Goal: Task Accomplishment & Management: Use online tool/utility

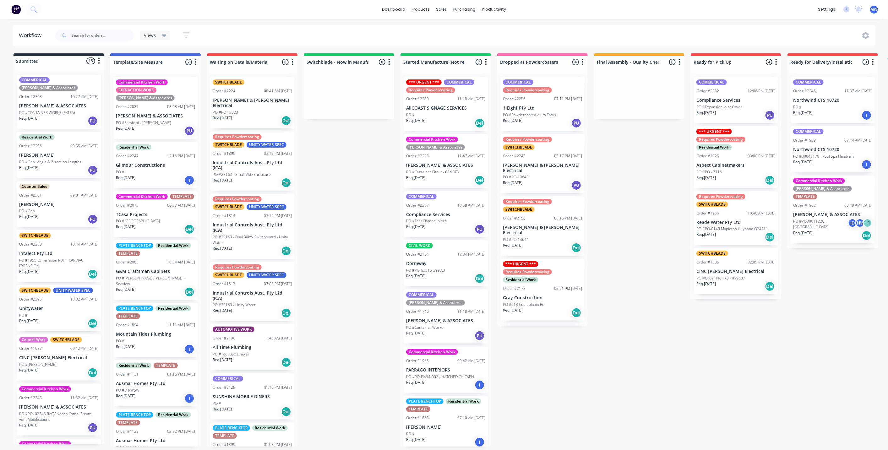
click at [331, 183] on div "Submitted 15 Status colour #273444 hex #273444 Save Cancel Summaries Total orde…" at bounding box center [518, 249] width 1047 height 393
click at [355, 218] on div "Submitted 15 Status colour #273444 hex #273444 Save Cancel Summaries Total orde…" at bounding box center [518, 249] width 1047 height 393
click at [443, 10] on div "sales" at bounding box center [441, 9] width 17 height 9
click at [465, 35] on link "Sales Orders" at bounding box center [474, 30] width 83 height 13
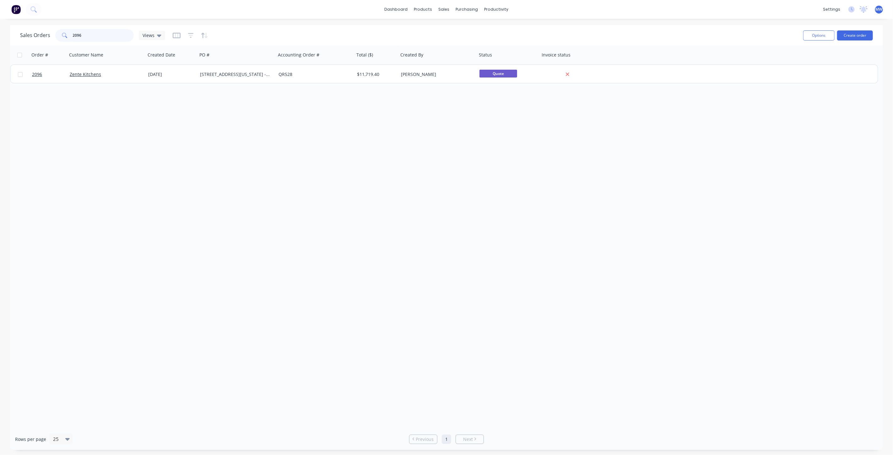
drag, startPoint x: 102, startPoint y: 37, endPoint x: 44, endPoint y: 31, distance: 58.5
click at [59, 34] on div "2096" at bounding box center [94, 35] width 79 height 13
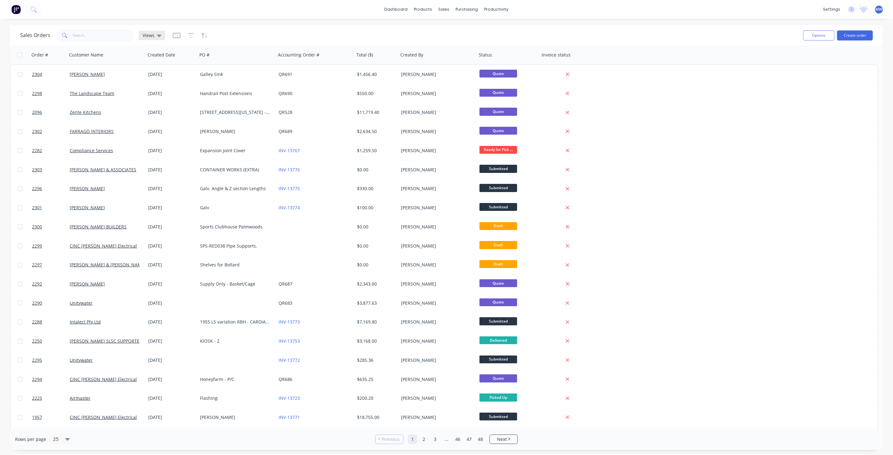
click at [158, 36] on icon at bounding box center [159, 36] width 4 height 3
click at [164, 101] on button "DRAFT QUOTES" at bounding box center [177, 101] width 72 height 7
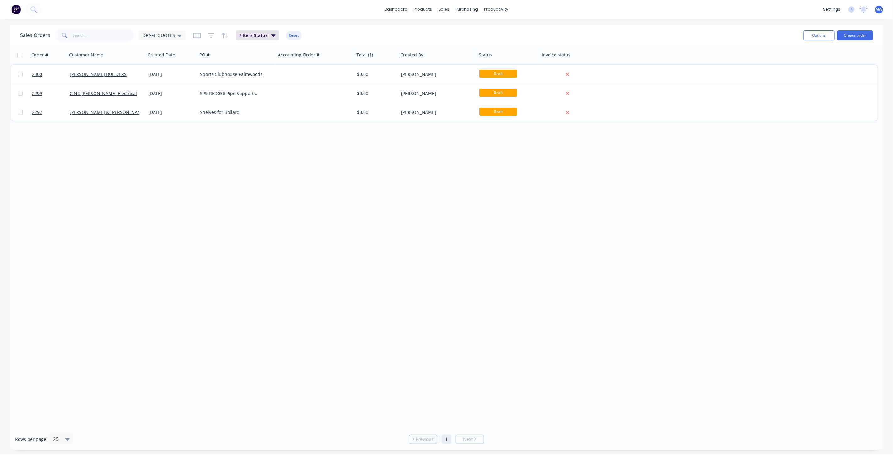
drag, startPoint x: 219, startPoint y: 191, endPoint x: 217, endPoint y: 178, distance: 12.7
click at [217, 189] on div "Order # Customer Name Created Date PO # Accounting Order # Total ($) Created By…" at bounding box center [446, 237] width 873 height 383
click at [158, 37] on span "DRAFT QUOTES" at bounding box center [159, 35] width 32 height 7
click at [172, 88] on button "None (Default)" at bounding box center [177, 88] width 72 height 7
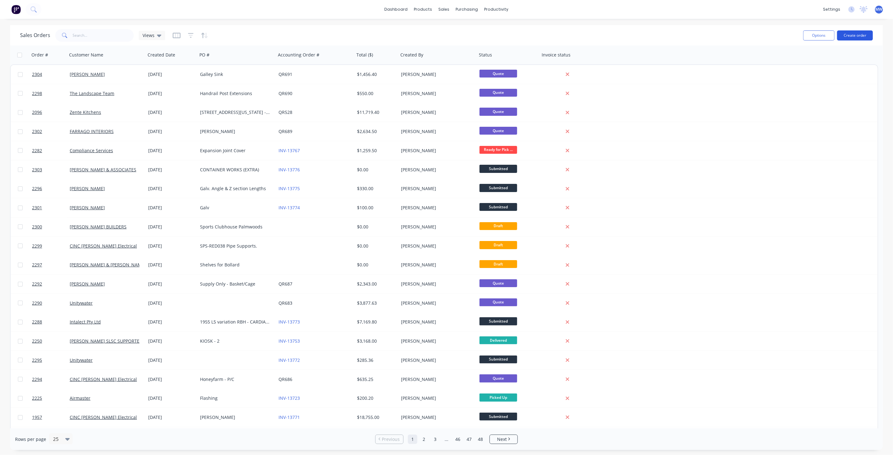
click at [859, 37] on button "Create order" at bounding box center [855, 35] width 36 height 10
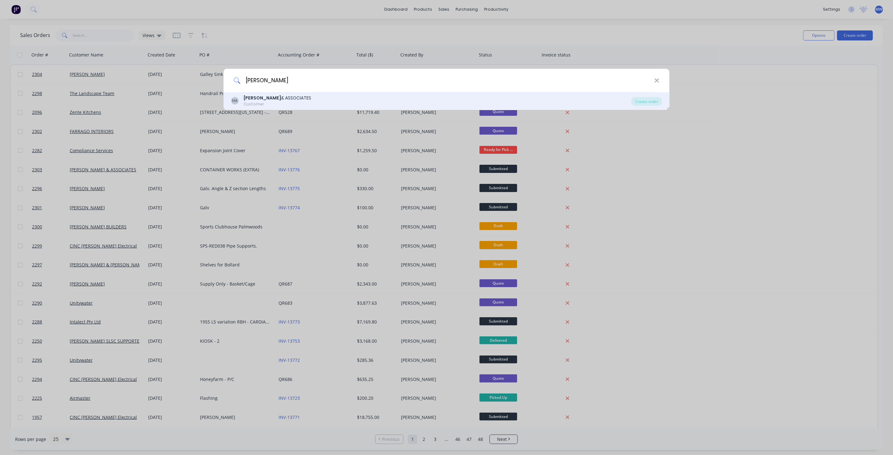
type input "[PERSON_NAME]"
click at [289, 99] on div "[PERSON_NAME] & ASSOCIATES Customer" at bounding box center [431, 101] width 400 height 12
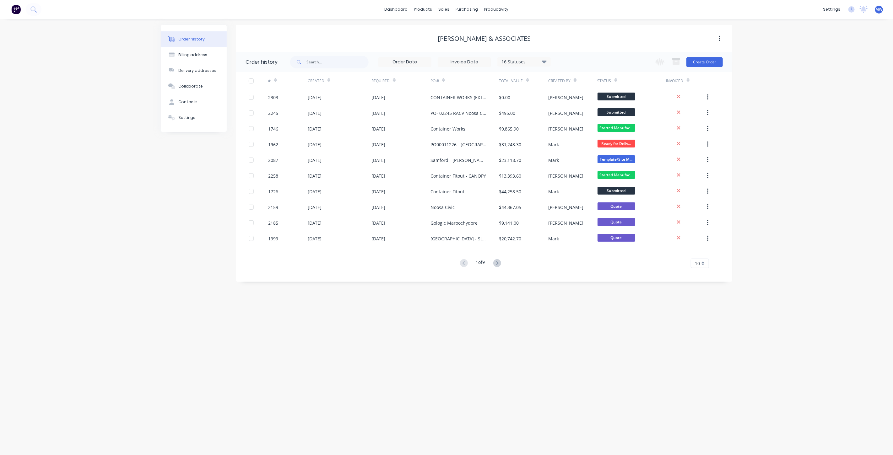
click at [814, 120] on div "Order history Billing address Delivery addresses Collaborate Contacts Settings …" at bounding box center [446, 237] width 893 height 437
click at [801, 144] on div "Order history Billing address Delivery addresses Collaborate Contacts Settings …" at bounding box center [446, 237] width 893 height 437
click at [696, 62] on button "Create Order" at bounding box center [704, 62] width 36 height 10
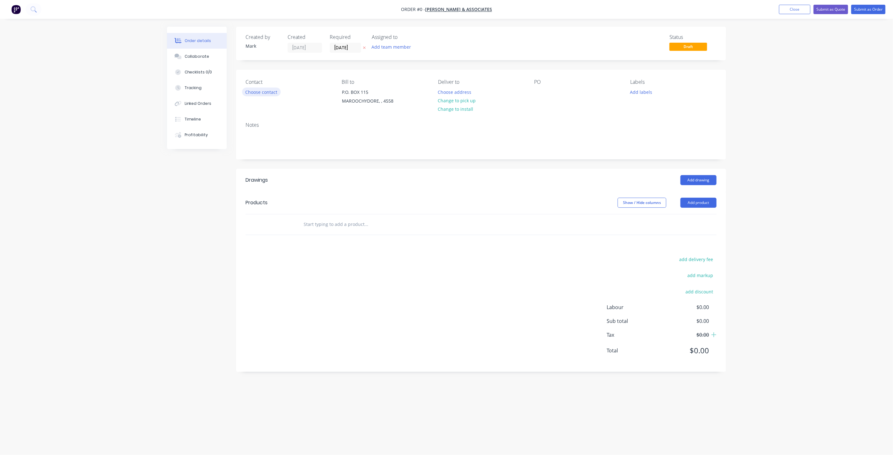
click at [263, 94] on button "Choose contact" at bounding box center [261, 92] width 39 height 8
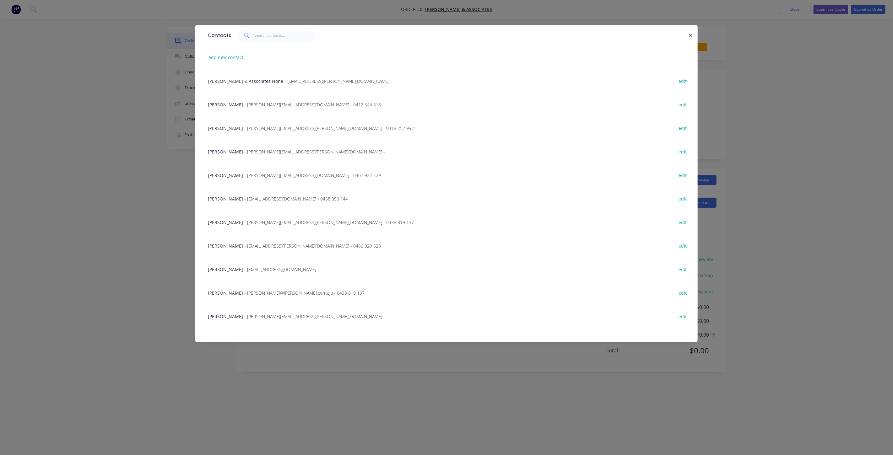
click at [234, 128] on span "[PERSON_NAME]" at bounding box center [225, 128] width 35 height 6
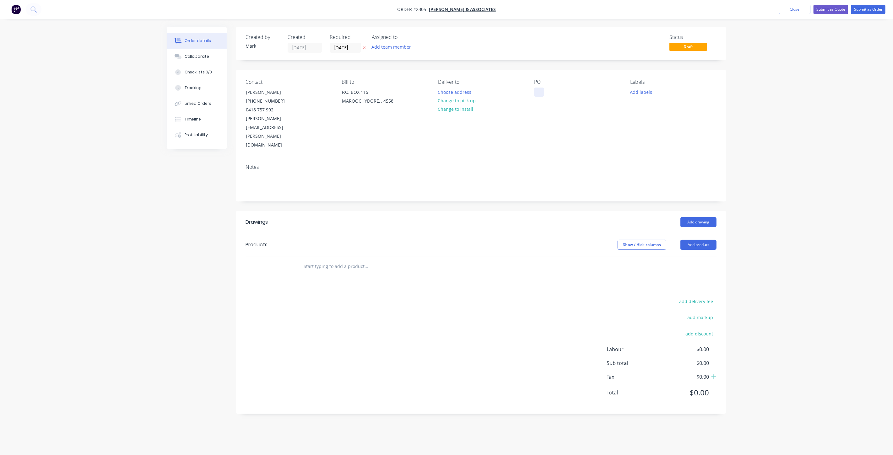
click at [539, 92] on div at bounding box center [539, 92] width 10 height 9
click at [645, 90] on button "Add labels" at bounding box center [641, 92] width 29 height 8
click at [642, 173] on div at bounding box center [642, 174] width 13 height 13
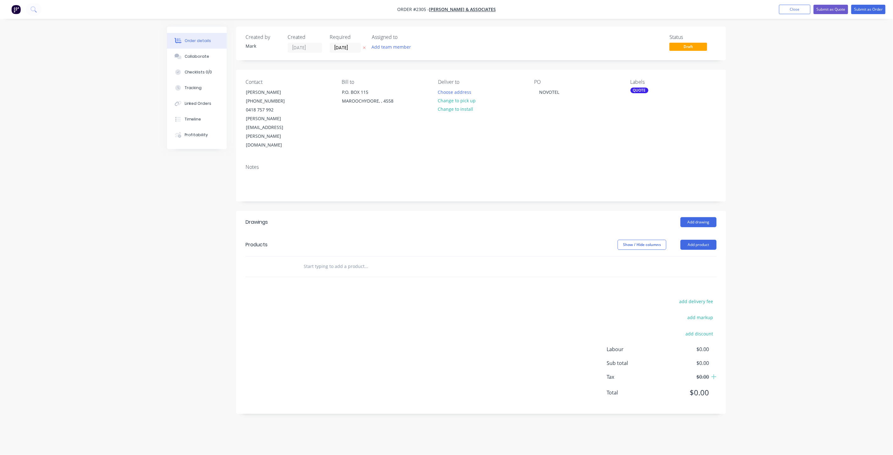
click at [339, 260] on input "text" at bounding box center [366, 266] width 126 height 13
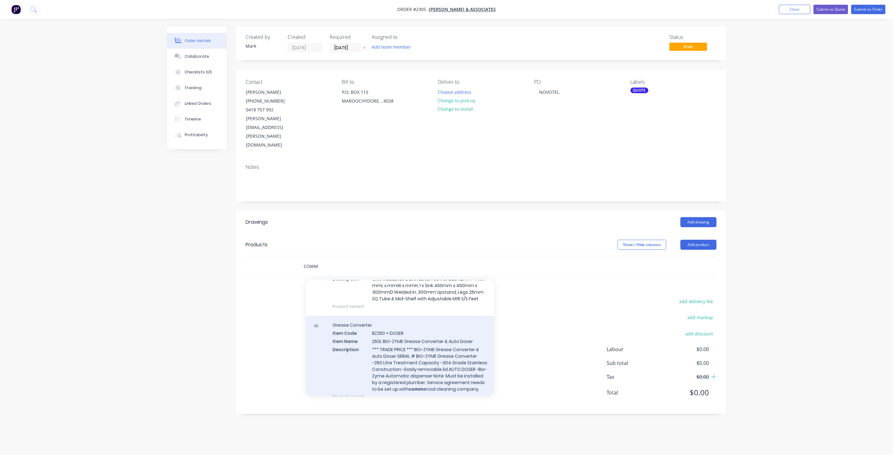
scroll to position [523, 0]
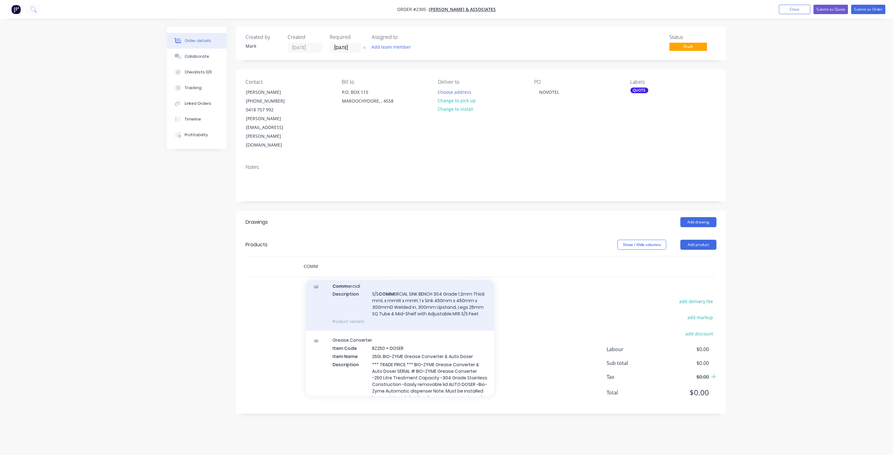
type input "COMM"
click at [415, 296] on div "Comm ercial Description S/S COMM ERCIAL SINK BENCH 304 Grade 1.2mm Thick mmL x …" at bounding box center [400, 304] width 188 height 54
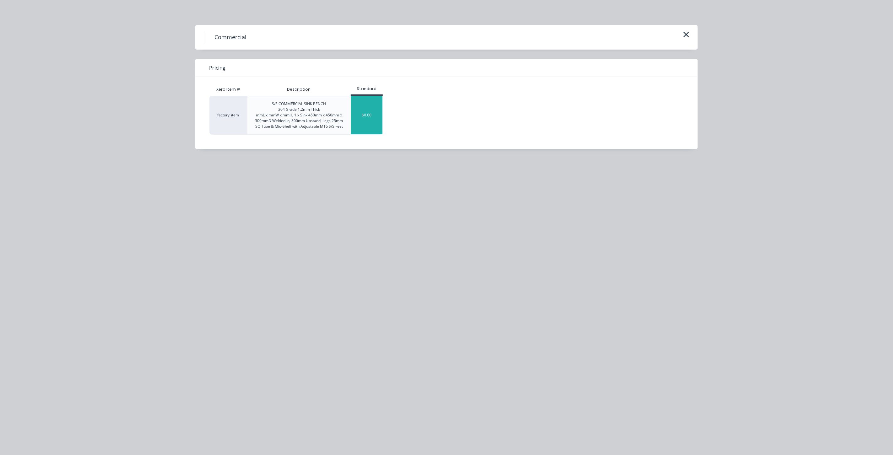
click at [373, 125] on div "$0.00" at bounding box center [366, 115] width 31 height 38
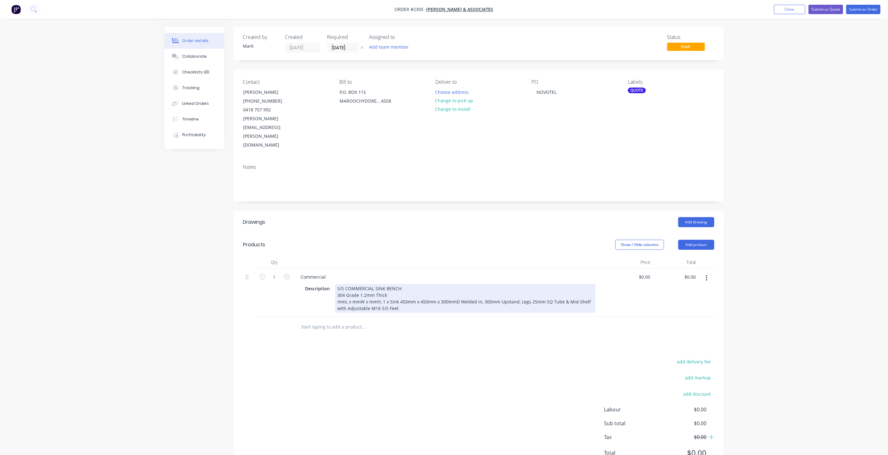
click at [356, 284] on div "S/S COMMERCIAL SINK BENCH 304 Grade 1.2mm Thick mmL x mmW x mmH, 1 x Sink 450mm…" at bounding box center [465, 298] width 260 height 29
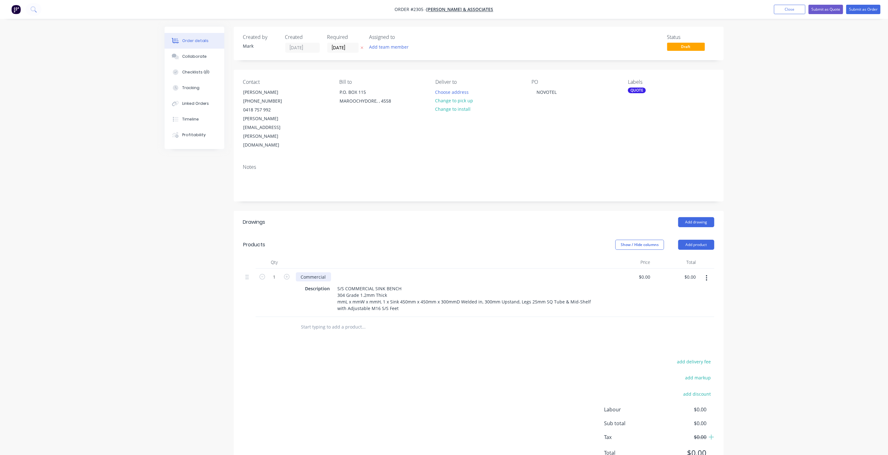
drag, startPoint x: 302, startPoint y: 251, endPoint x: 237, endPoint y: 253, distance: 65.7
click at [237, 256] on div "Qty Price Total 1 Commercial Description S/S COMMERCIAL SINK BENCH 304 Grade 1.…" at bounding box center [479, 296] width 490 height 81
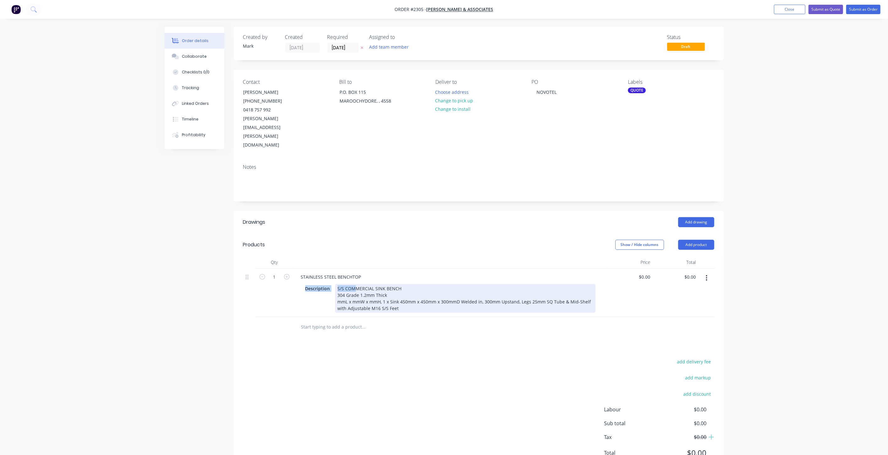
drag, startPoint x: 306, startPoint y: 260, endPoint x: 353, endPoint y: 260, distance: 46.8
click at [353, 284] on div "Description S/S COMMERCIAL SINK BENCH 304 Grade 1.2mm Thick mmL x mmW x mmH, 1 …" at bounding box center [449, 298] width 293 height 29
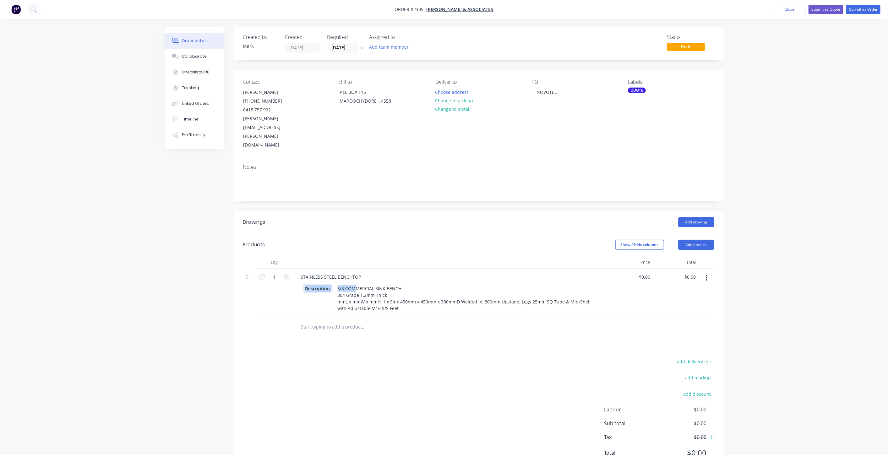
click at [323, 284] on div "Description" at bounding box center [318, 288] width 30 height 9
click at [308, 284] on div "Description" at bounding box center [318, 288] width 30 height 9
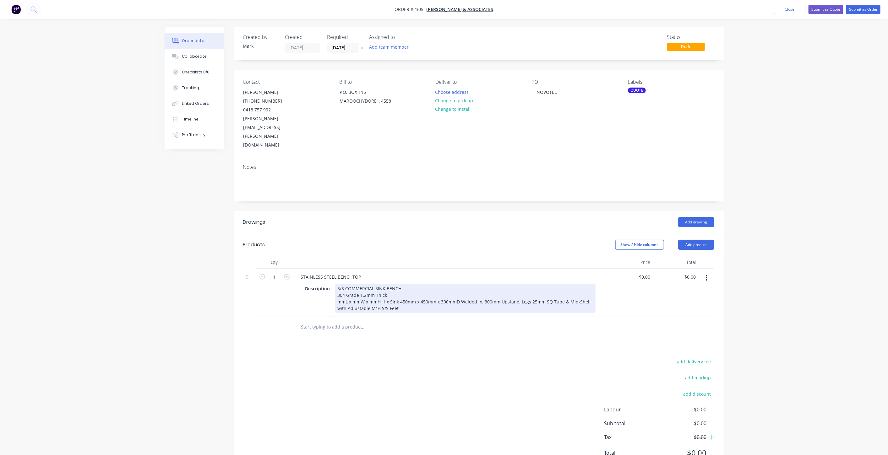
click at [403, 284] on div "S/S COMMERCIAL SINK BENCH 304 Grade 1.2mm Thick mmL x mmW x mmH, 1 x Sink 450mm…" at bounding box center [465, 298] width 260 height 29
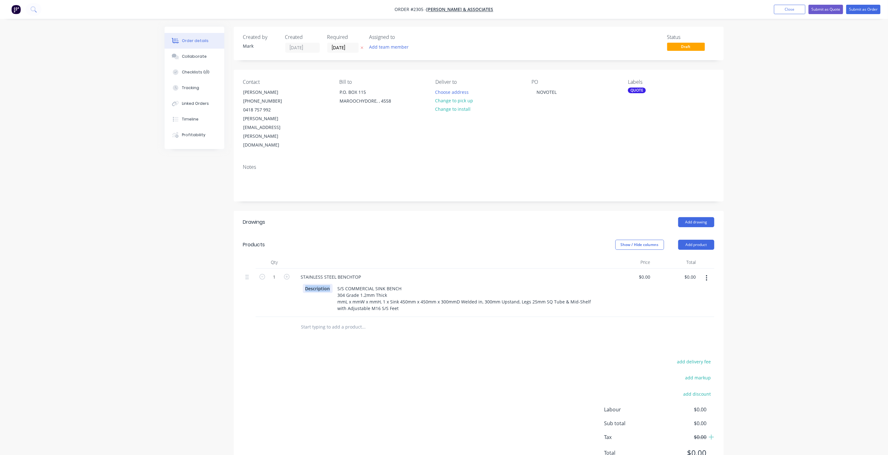
drag, startPoint x: 314, startPoint y: 261, endPoint x: 329, endPoint y: 263, distance: 15.5
click at [329, 284] on div "Description" at bounding box center [318, 288] width 30 height 9
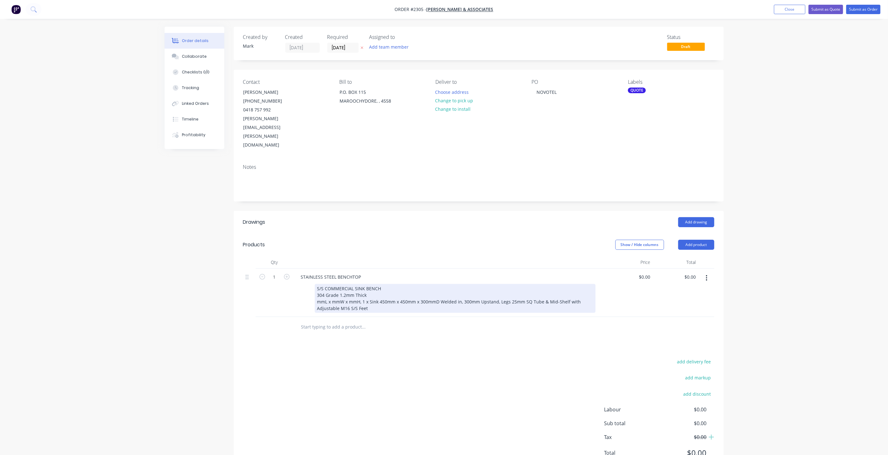
click at [368, 284] on div "S/S COMMERCIAL SINK BENCH 304 Grade 1.2mm Thick mmL x mmW x mmH, 1 x Sink 450mm…" at bounding box center [455, 298] width 281 height 29
drag, startPoint x: 345, startPoint y: 263, endPoint x: 298, endPoint y: 263, distance: 46.5
click at [298, 283] on div "S/S COMMERCIAL SINK BENCH 304 Grade 1.2mm Thick mmL x mmW x mmH, 1 x Sink 450mm…" at bounding box center [450, 298] width 309 height 30
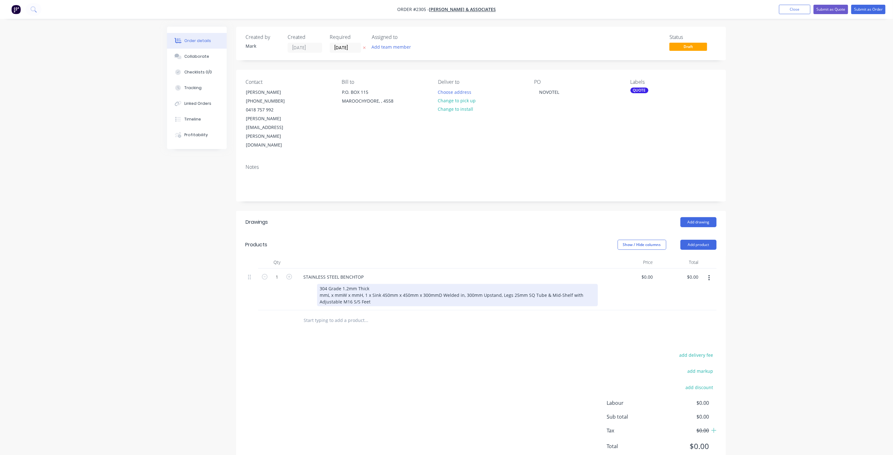
drag, startPoint x: 374, startPoint y: 262, endPoint x: 372, endPoint y: 266, distance: 4.8
click at [374, 284] on div "304 Grade 1.2mm Thick mmL x mmW x mmH, 1 x Sink 450mm x 450mm x 300mmD Welded i…" at bounding box center [457, 295] width 281 height 22
drag, startPoint x: 319, startPoint y: 267, endPoint x: 329, endPoint y: 275, distance: 12.5
click at [319, 284] on div "304 Grade 1.2mm Thick mmL x mmW x mmH, 1 x Sink 450mm x 450mm x 300mmD Welded i…" at bounding box center [457, 295] width 281 height 22
drag, startPoint x: 407, startPoint y: 268, endPoint x: 410, endPoint y: 277, distance: 9.5
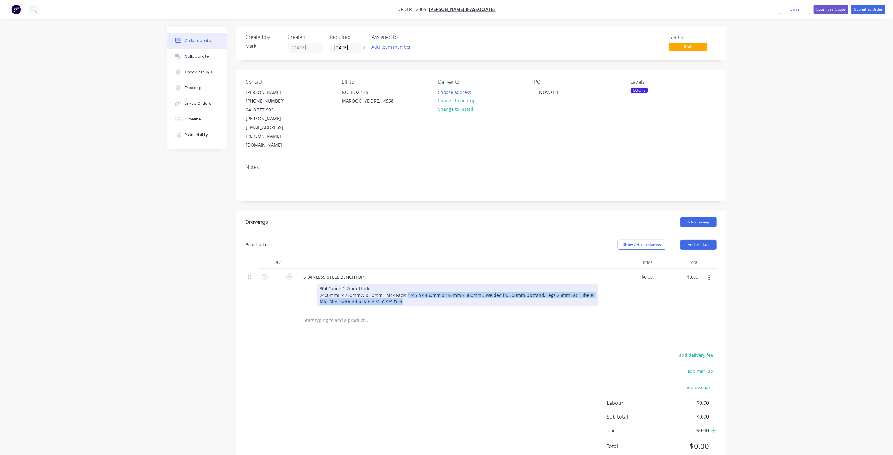
click at [410, 284] on div "304 Grade 1.2mm Thick 2400mmL x 700mmW x 50mm Thick Facis 1 x Sink 450mm x 450m…" at bounding box center [457, 295] width 281 height 22
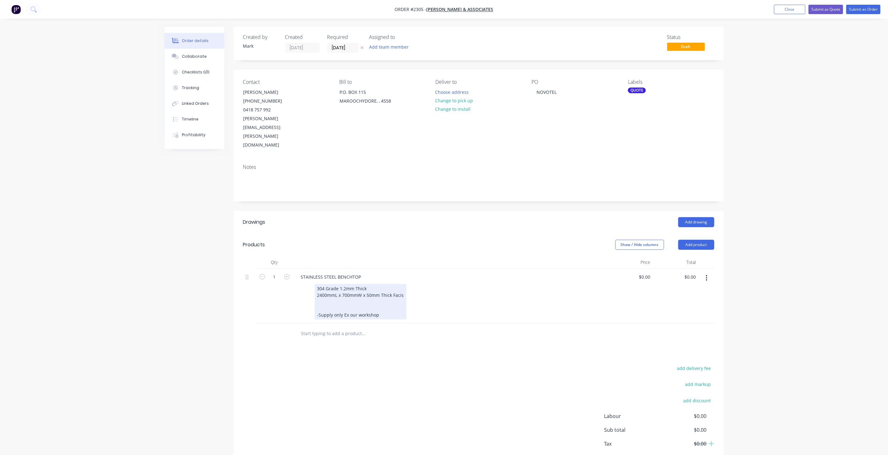
click at [403, 284] on div "304 Grade 1.2mm Thick 2400mmL x 700mmW x 50mm Thick Facis -Supply only Ex our w…" at bounding box center [361, 301] width 92 height 35
click at [390, 284] on div "304 Grade 1.2mm Thick 2400mmL x 700mmW x 50mm Thick Facisa -Supply only Ex our …" at bounding box center [362, 301] width 94 height 35
click at [451, 284] on div "304 Grade 1.2mm Thick 2400mmL x 700mmW x 50mm Thick Facisa -Supply only Ex our …" at bounding box center [451, 295] width 293 height 22
click at [648, 273] on div "0 $0.00" at bounding box center [648, 277] width 14 height 9
click at [649, 273] on input "0" at bounding box center [648, 277] width 14 height 9
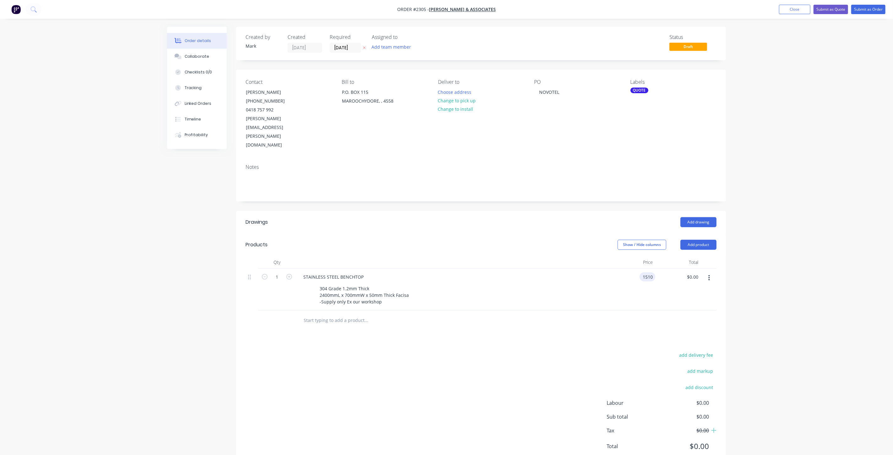
type input "$1,510.00"
click at [818, 286] on div "Order details Collaborate Checklists 0/0 Tracking Linked Orders Timeline Profit…" at bounding box center [446, 238] width 893 height 477
click at [766, 234] on div "Order details Collaborate Checklists 0/0 Tracking Linked Orders Timeline Profit…" at bounding box center [446, 238] width 893 height 477
click at [750, 215] on div "Order details Collaborate Checklists 0/0 Tracking Linked Orders Timeline Profit…" at bounding box center [446, 238] width 893 height 477
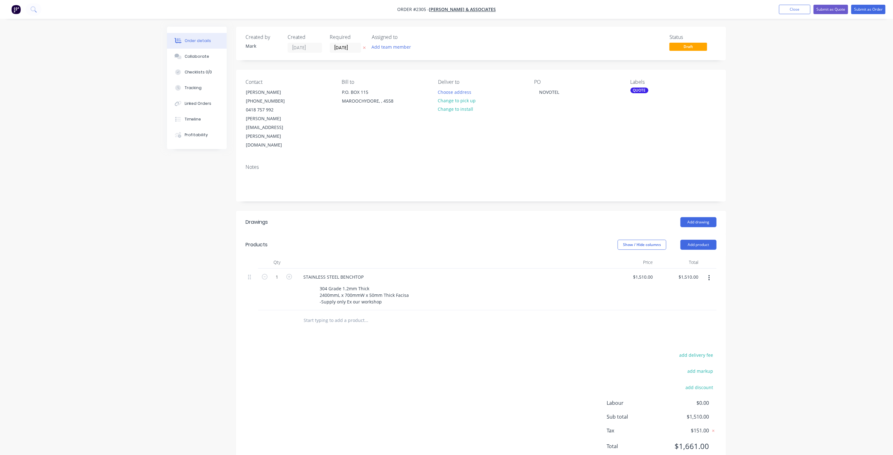
click at [803, 155] on div "Order details Collaborate Checklists 0/0 Tracking Linked Orders Timeline Profit…" at bounding box center [446, 238] width 893 height 477
click at [827, 8] on button "Submit as Quote" at bounding box center [831, 9] width 35 height 9
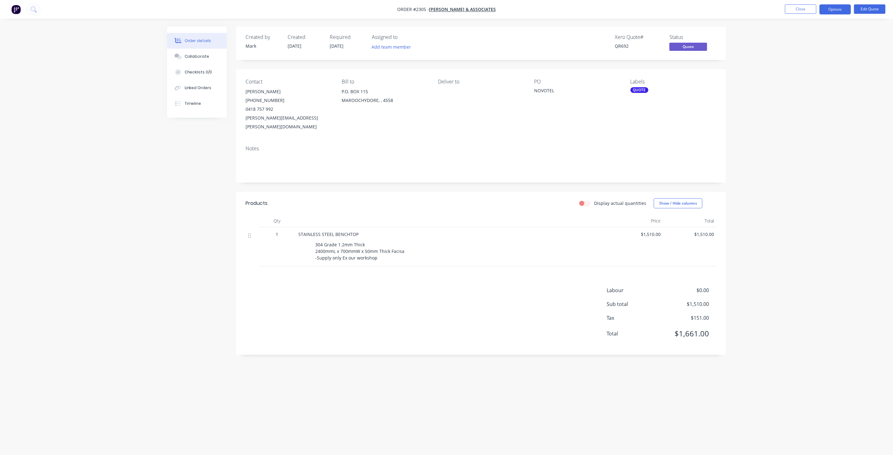
drag, startPoint x: 804, startPoint y: 39, endPoint x: 803, endPoint y: 36, distance: 3.3
click at [803, 37] on div "Order details Collaborate Checklists 0/0 Linked Orders Timeline Order details C…" at bounding box center [446, 227] width 893 height 455
click at [800, 8] on button "Close" at bounding box center [800, 8] width 31 height 9
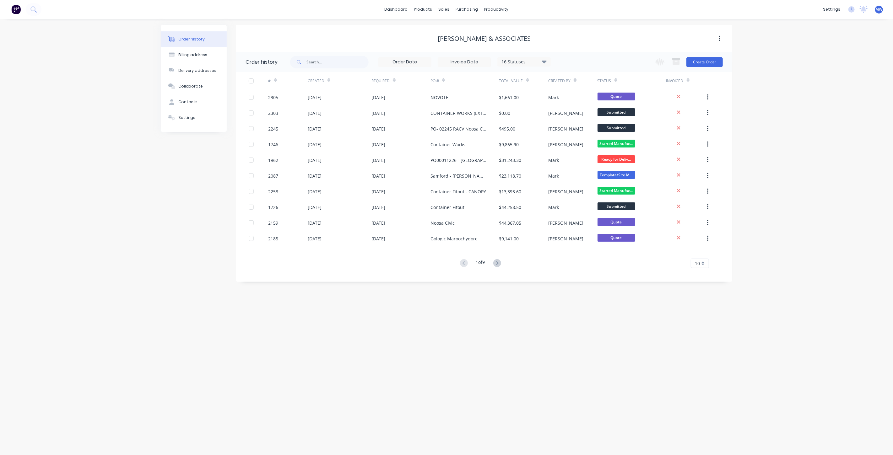
click at [842, 95] on div "Order history Billing address Delivery addresses Collaborate Contacts Settings …" at bounding box center [446, 237] width 893 height 437
click at [465, 32] on div "Sales Orders" at bounding box center [468, 30] width 26 height 6
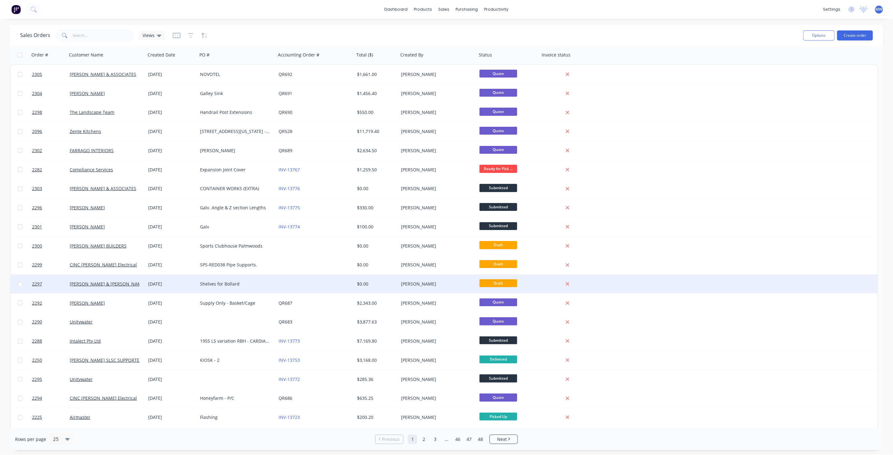
click at [234, 286] on div "Shelves for Bollard" at bounding box center [235, 284] width 70 height 6
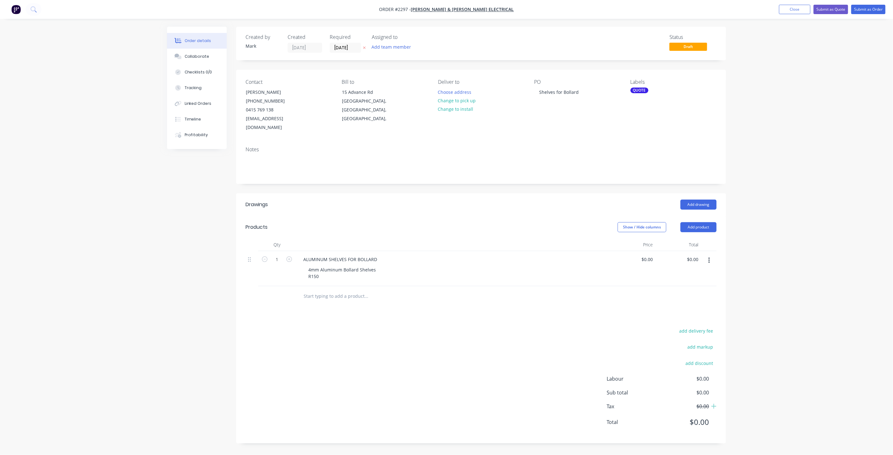
click at [153, 226] on div "Order details Collaborate Checklists 0/0 Tracking Linked Orders Timeline Profit…" at bounding box center [446, 227] width 893 height 455
click at [809, 143] on div "Order details Collaborate Checklists 0/0 Tracking Linked Orders Timeline Profit…" at bounding box center [446, 227] width 893 height 455
click at [792, 234] on div "Order details Collaborate Checklists 0/0 Tracking Linked Orders Timeline Profit…" at bounding box center [446, 227] width 893 height 455
click at [562, 95] on div "Shelves for Bollard" at bounding box center [559, 92] width 50 height 9
drag, startPoint x: 580, startPoint y: 91, endPoint x: 497, endPoint y: 93, distance: 83.6
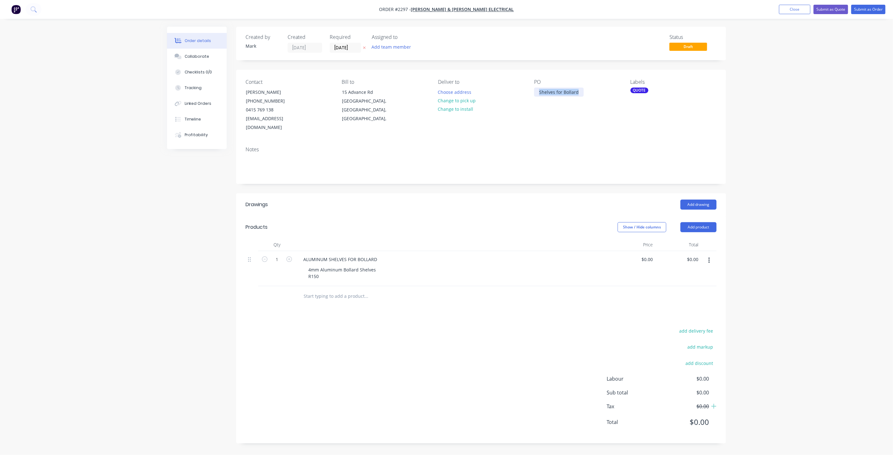
click at [495, 91] on div "Contact [PERSON_NAME] [PHONE_NUMBER] [EMAIL_ADDRESS][DOMAIN_NAME] Bill to [STRE…" at bounding box center [481, 106] width 490 height 72
paste div
click at [569, 92] on div "[PERSON_NAME]" at bounding box center [556, 92] width 45 height 9
drag, startPoint x: 577, startPoint y: 90, endPoint x: 493, endPoint y: 95, distance: 84.9
click at [491, 92] on div "Contact [PERSON_NAME] [PHONE_NUMBER] [EMAIL_ADDRESS][DOMAIN_NAME] Bill to [STRE…" at bounding box center [481, 106] width 490 height 72
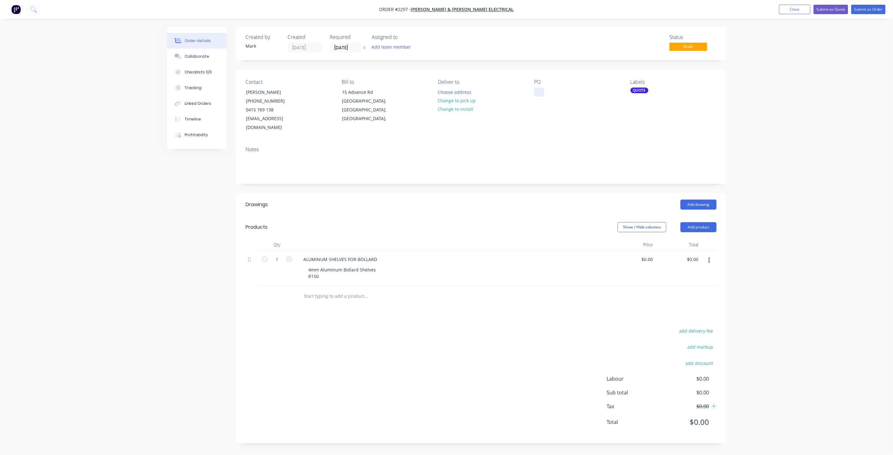
click at [539, 95] on div at bounding box center [539, 92] width 10 height 9
drag, startPoint x: 551, startPoint y: 89, endPoint x: 577, endPoint y: 123, distance: 43.0
click at [552, 89] on div "PO is 13721" at bounding box center [551, 92] width 35 height 9
click at [806, 110] on div "Order details Collaborate Checklists 0/0 Tracking Linked Orders Timeline Profit…" at bounding box center [446, 227] width 893 height 455
click at [342, 267] on div "4mm Aluminum Bollard Shelves R150" at bounding box center [342, 273] width 78 height 16
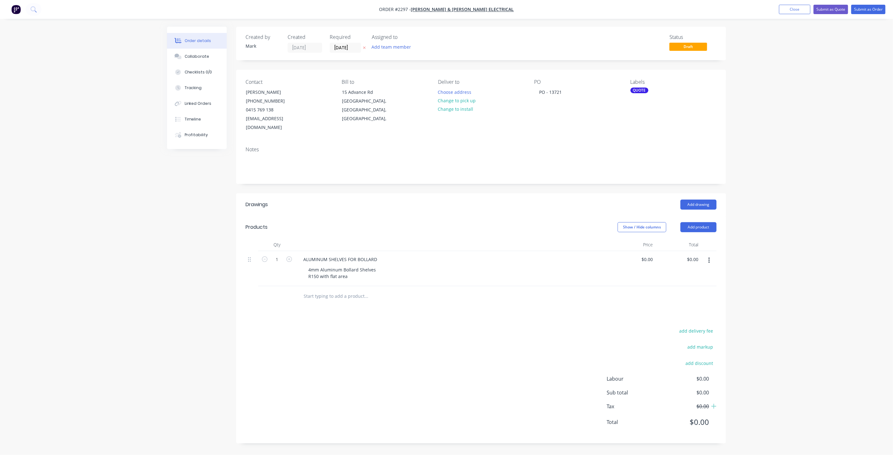
click at [201, 323] on div "Created by [PERSON_NAME] Created [DATE] Required [DATE] Assigned to Add team me…" at bounding box center [446, 240] width 559 height 426
